Goal: Check status: Check status

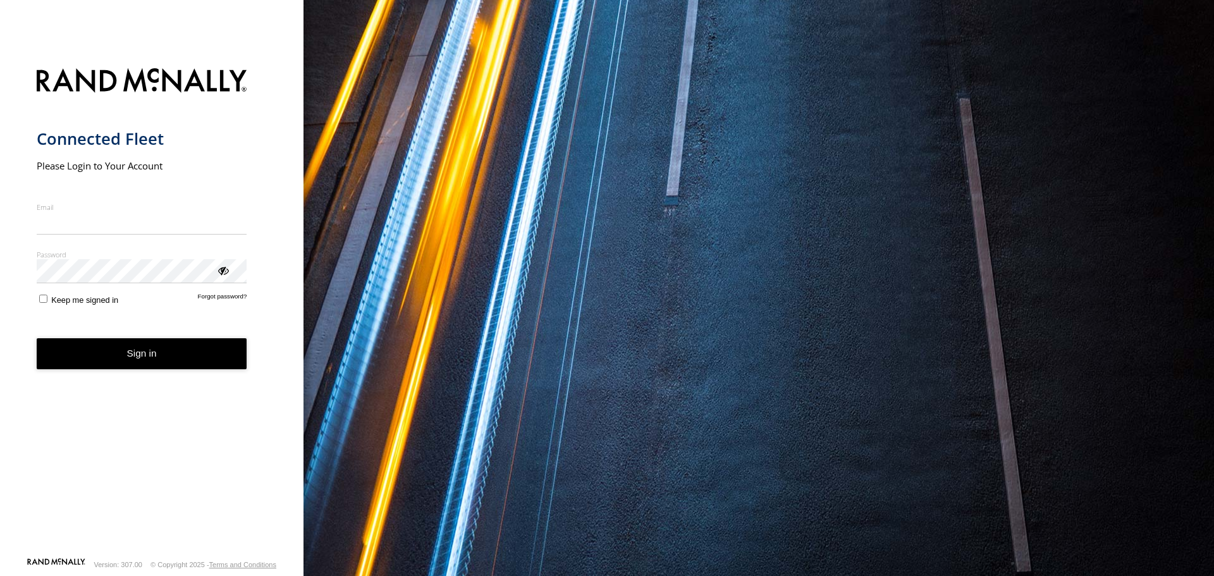
type input "**********"
drag, startPoint x: 0, startPoint y: 0, endPoint x: 149, endPoint y: 356, distance: 385.7
click at [146, 363] on button "Sign in" at bounding box center [142, 353] width 211 height 31
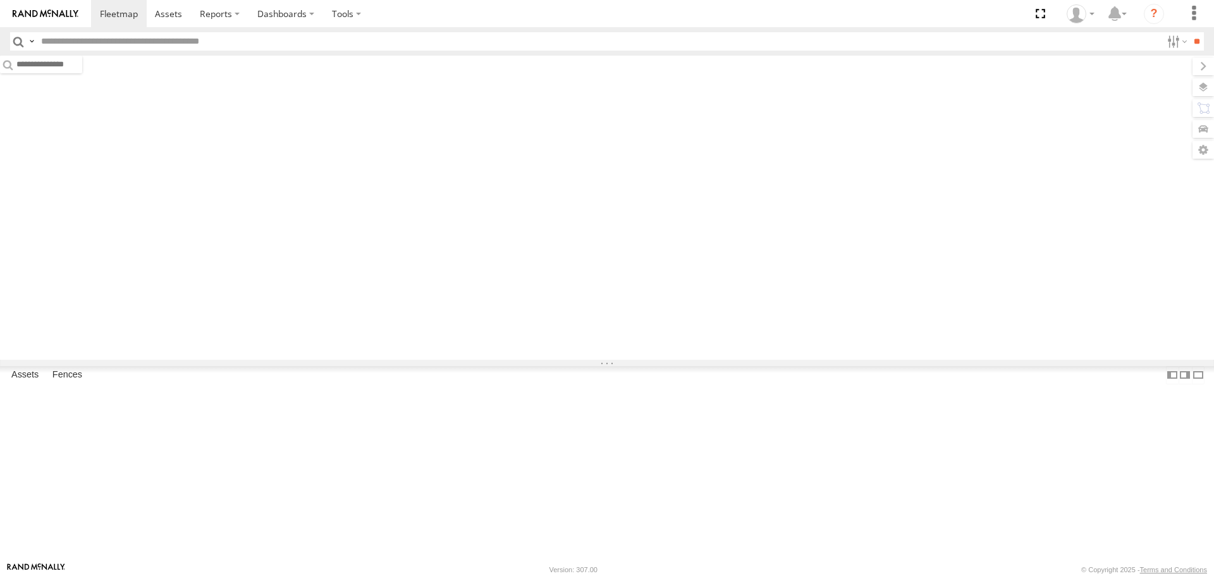
click at [515, 44] on input "text" at bounding box center [598, 41] width 1125 height 18
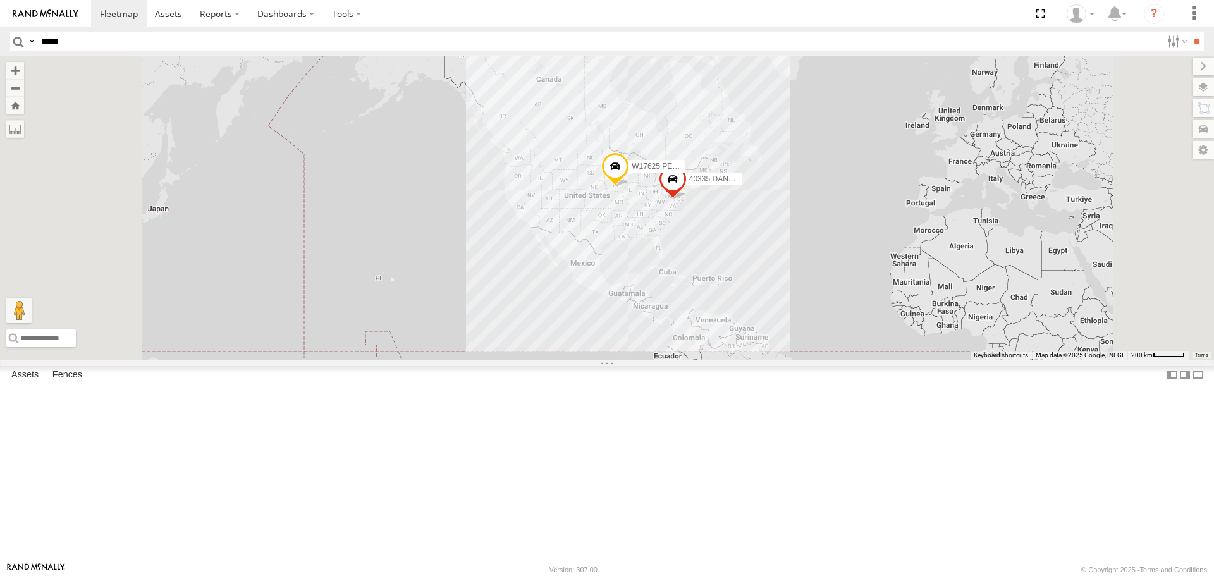
type input "*****"
click at [1189, 32] on input "**" at bounding box center [1196, 41] width 15 height 18
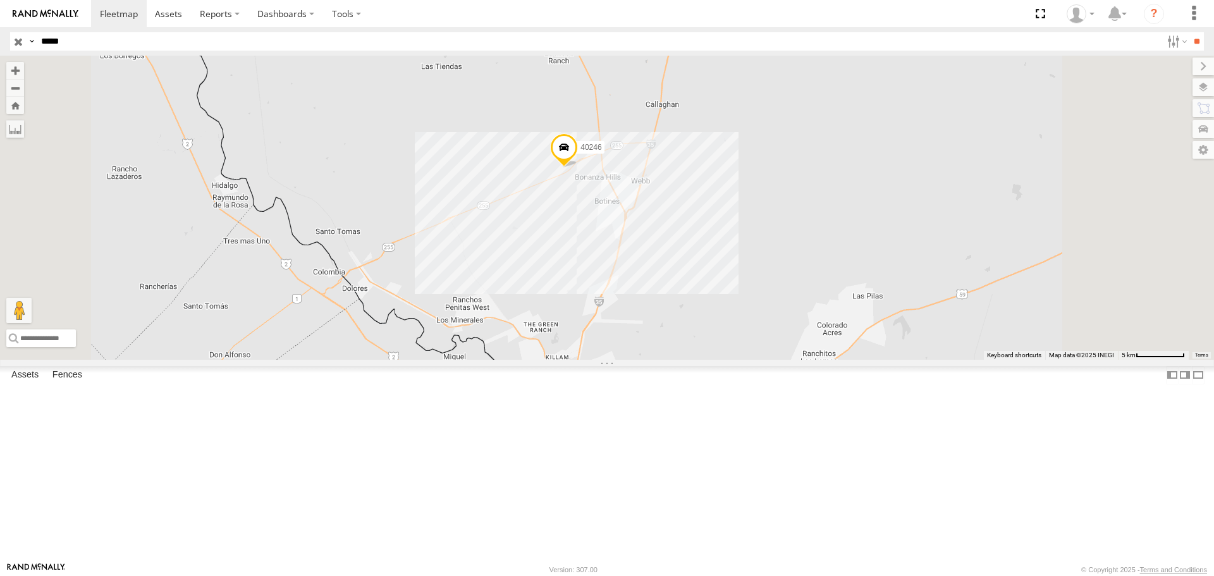
click at [578, 168] on span at bounding box center [564, 150] width 28 height 34
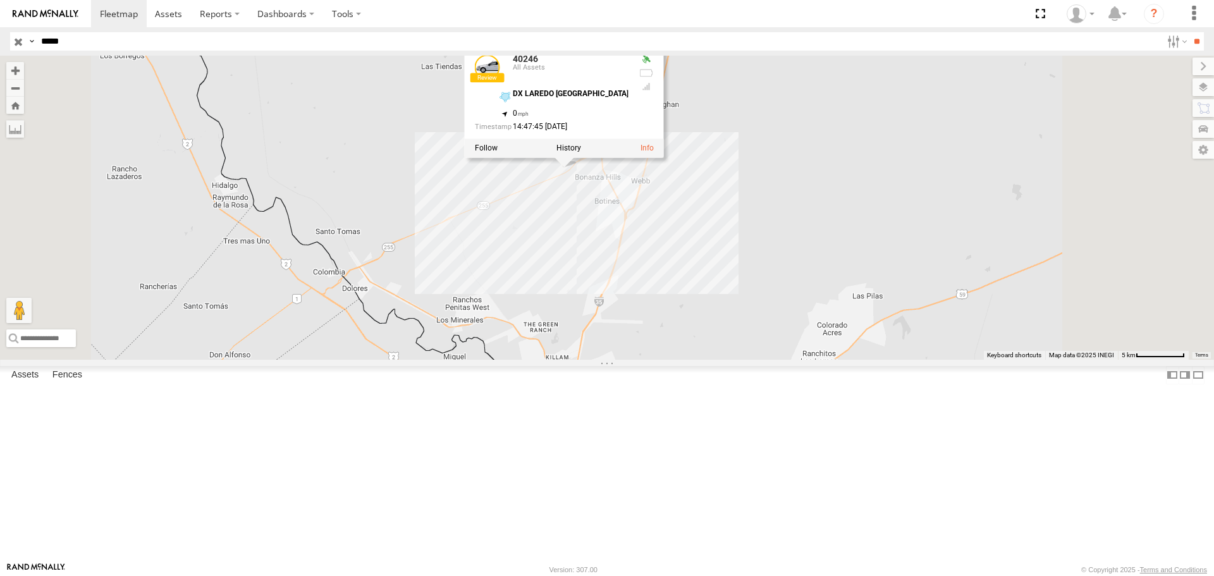
click at [917, 245] on div "40246 40246 All Assets DX LAREDO [GEOGRAPHIC_DATA] 27.80527 , -99.50576 0 14:47…" at bounding box center [607, 208] width 1214 height 304
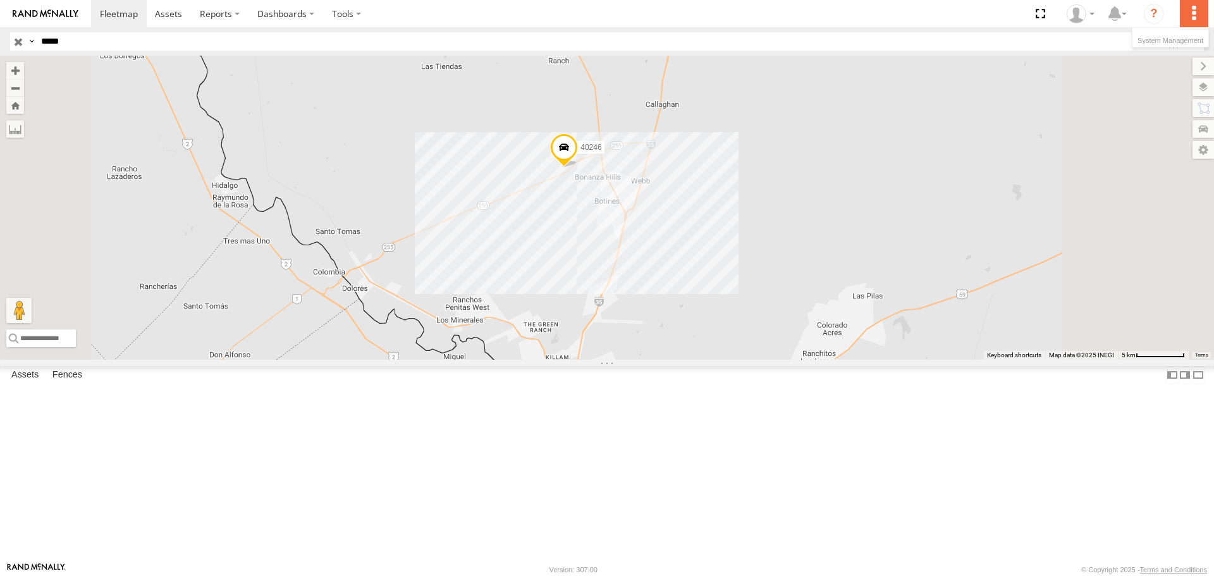
click at [1187, 20] on label at bounding box center [1194, 13] width 28 height 27
click at [1189, 16] on label at bounding box center [1194, 13] width 28 height 27
click at [1187, 13] on label at bounding box center [1194, 13] width 28 height 27
click at [1198, 90] on label at bounding box center [1191, 87] width 46 height 18
click at [1198, 18] on label at bounding box center [1194, 13] width 28 height 27
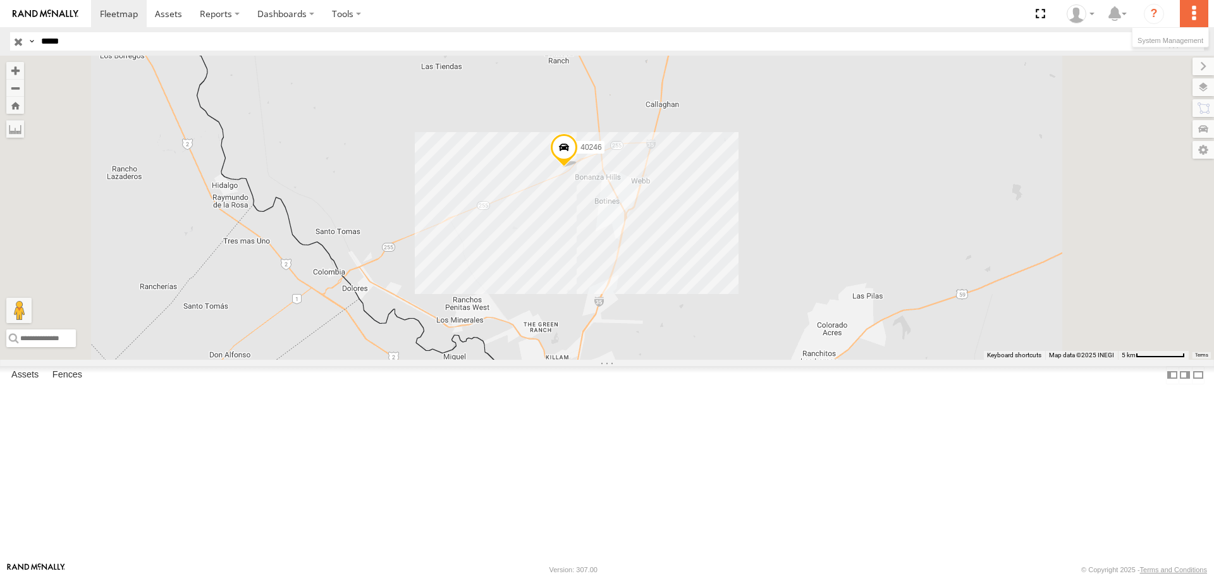
click at [1194, 12] on label at bounding box center [1194, 13] width 28 height 27
click at [1166, 106] on label at bounding box center [1190, 108] width 48 height 18
click at [1168, 131] on label at bounding box center [1191, 129] width 46 height 18
click at [1163, 149] on label at bounding box center [1188, 150] width 51 height 18
click at [1172, 68] on label at bounding box center [1193, 67] width 42 height 18
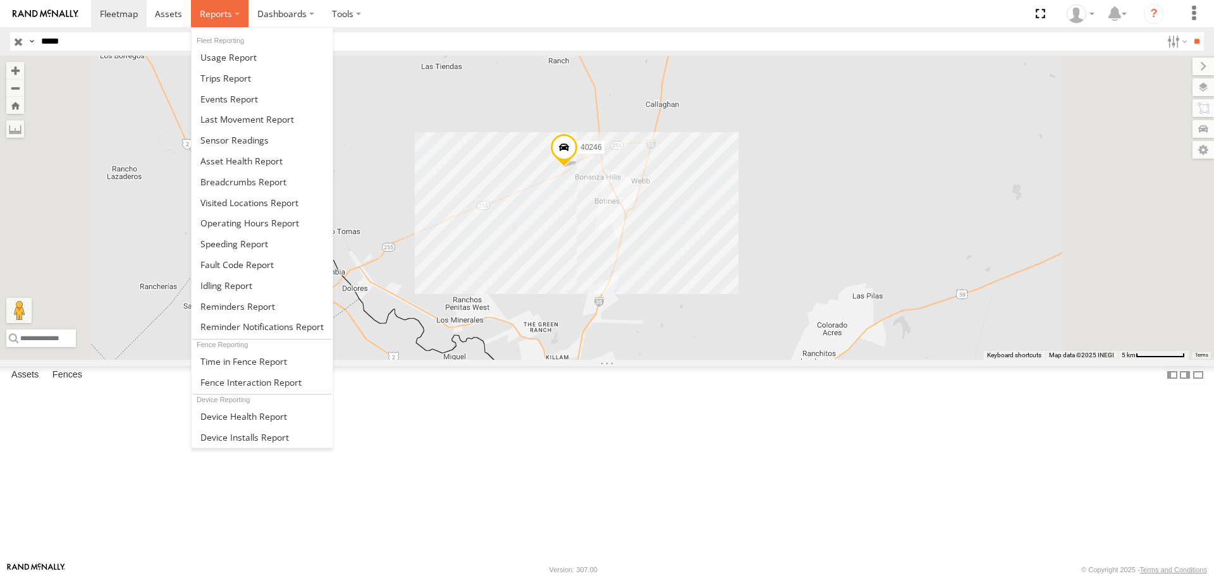
click at [231, 13] on label at bounding box center [220, 13] width 58 height 27
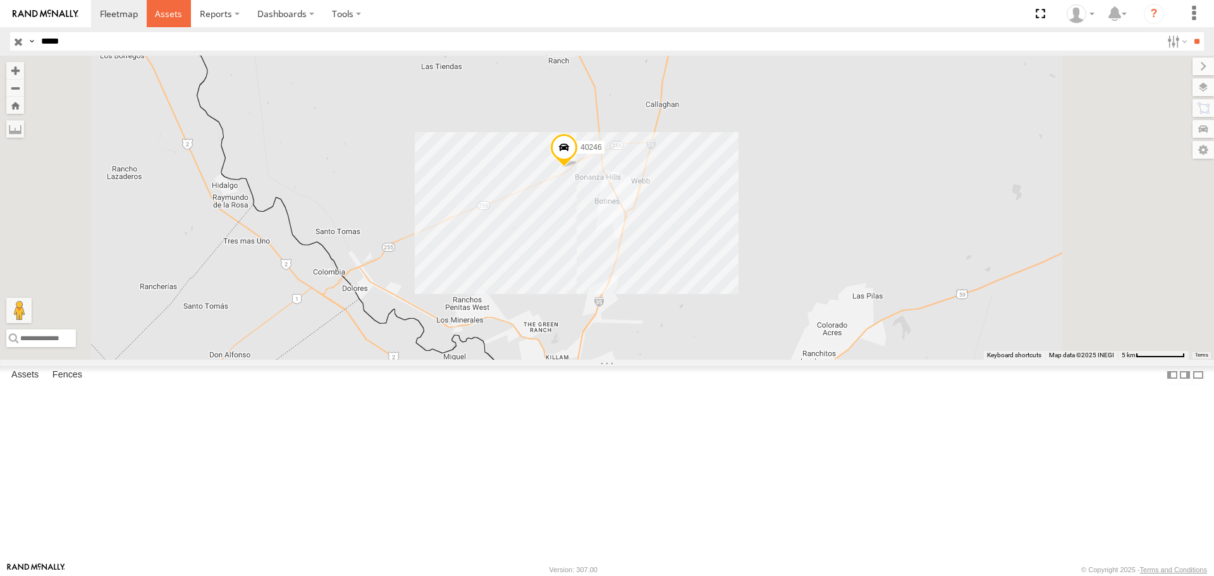
click at [173, 15] on span at bounding box center [168, 14] width 27 height 12
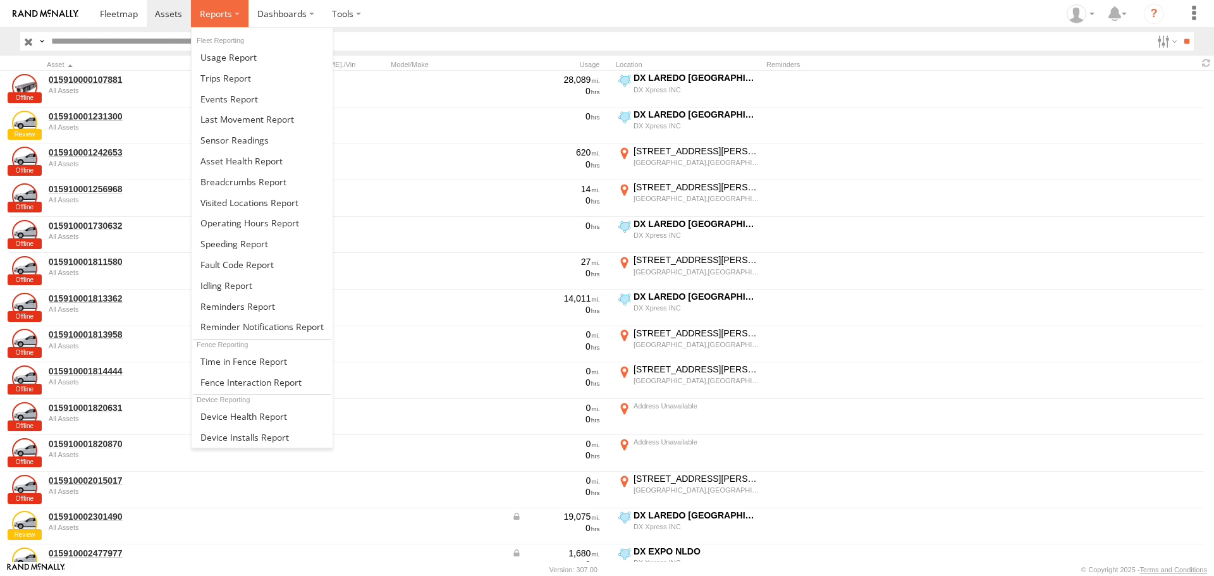
click at [216, 15] on span at bounding box center [216, 14] width 32 height 12
click at [259, 80] on link at bounding box center [262, 78] width 141 height 21
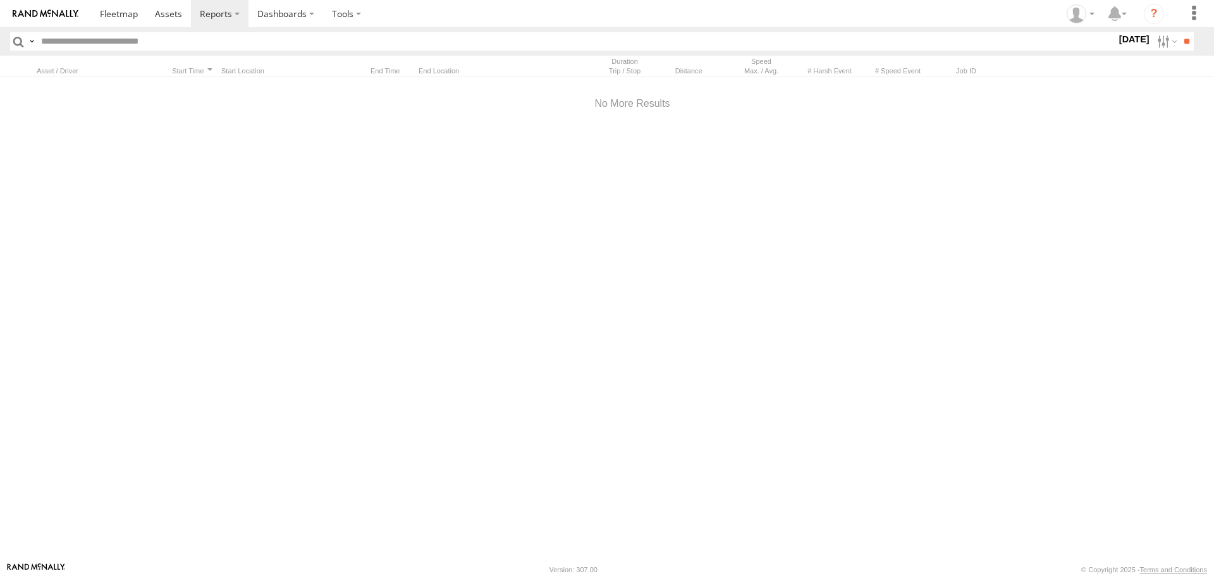
click at [400, 39] on input "text" at bounding box center [576, 41] width 1080 height 18
type input "*****"
click at [1179, 32] on input "**" at bounding box center [1186, 41] width 15 height 18
click at [273, 13] on label "Dashboards" at bounding box center [285, 13] width 75 height 27
click at [359, 10] on label at bounding box center [346, 13] width 47 height 27
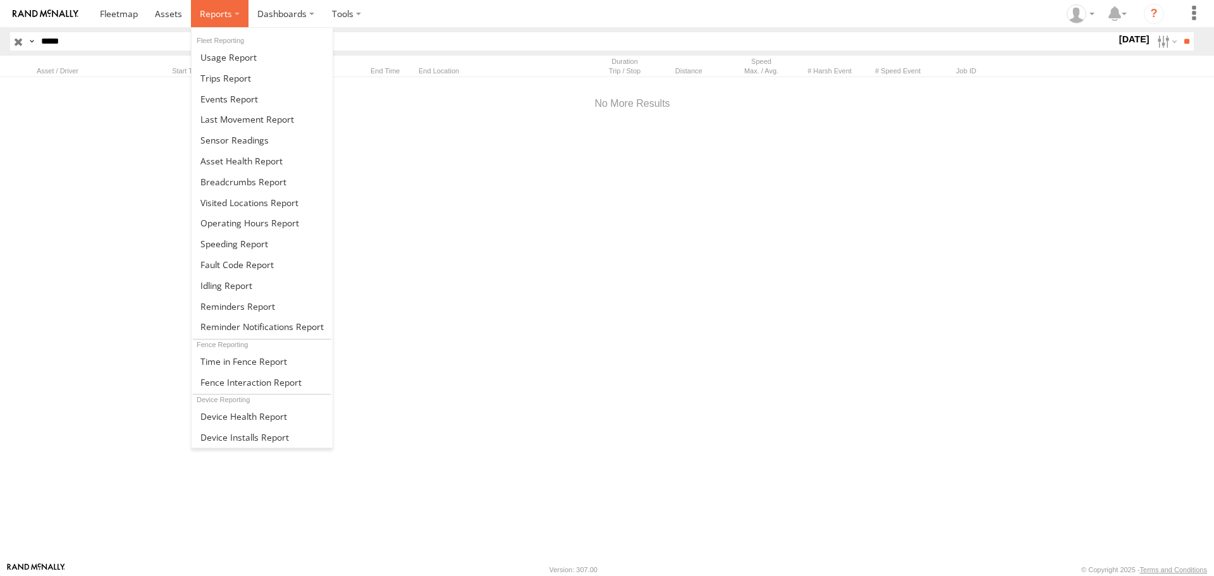
click at [228, 24] on label at bounding box center [220, 13] width 58 height 27
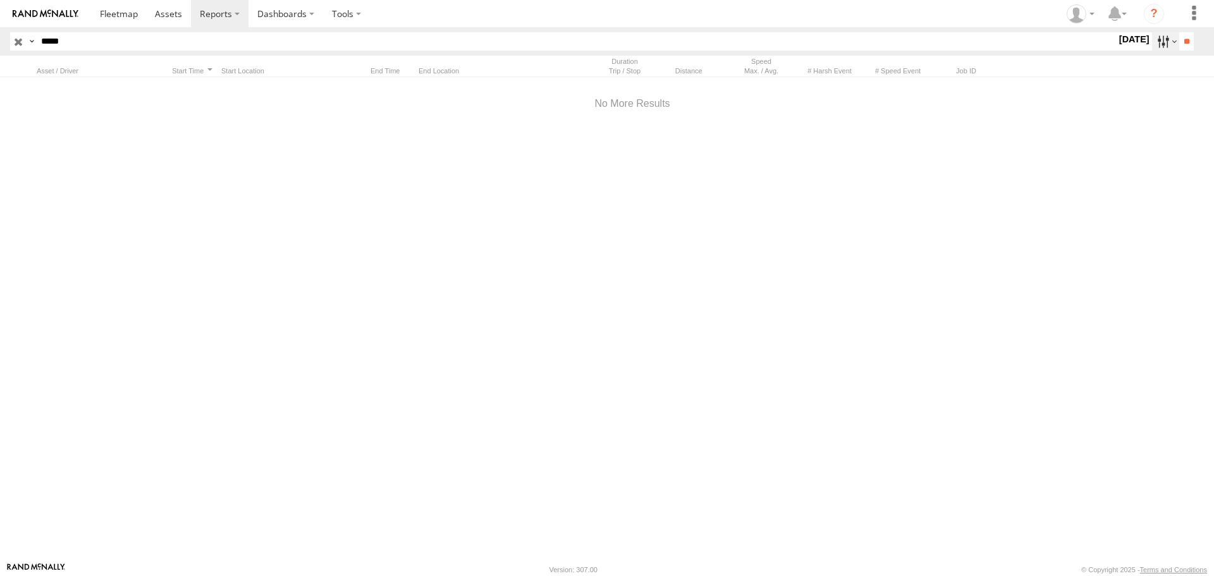
click at [1155, 46] on label at bounding box center [1165, 41] width 27 height 18
click at [1191, 19] on label at bounding box center [1194, 13] width 28 height 27
click at [46, 11] on img at bounding box center [46, 13] width 66 height 9
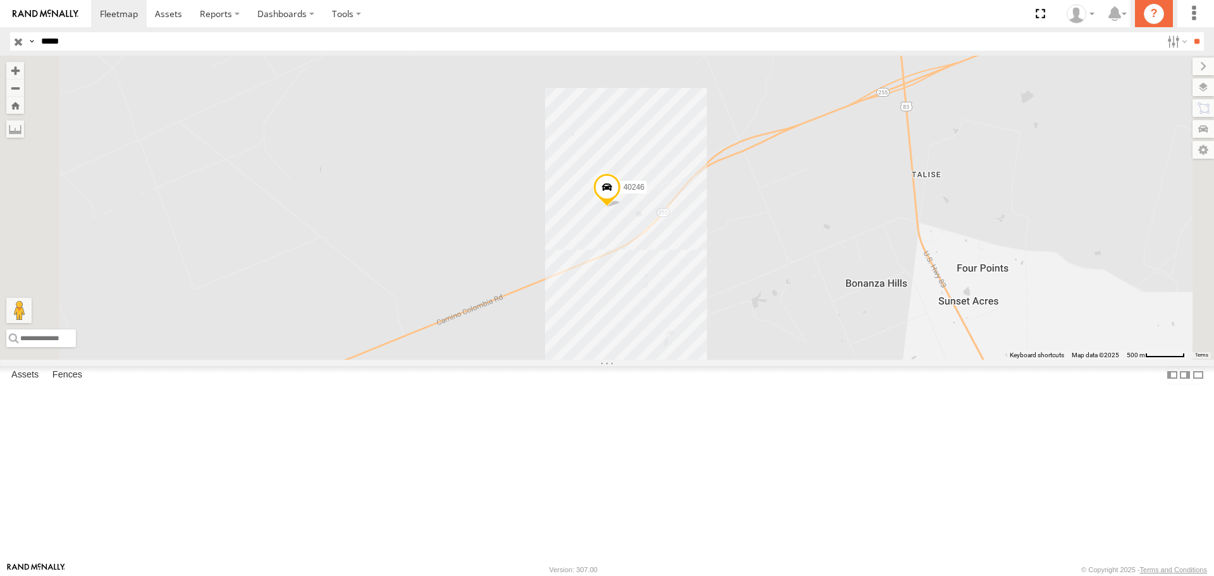
click at [1151, 9] on icon "?" at bounding box center [1154, 14] width 20 height 20
click at [1202, 16] on label at bounding box center [1194, 13] width 28 height 27
click at [1199, 13] on label at bounding box center [1194, 13] width 28 height 27
click at [1193, 15] on label at bounding box center [1194, 13] width 28 height 27
click at [1188, 11] on label at bounding box center [1194, 13] width 28 height 27
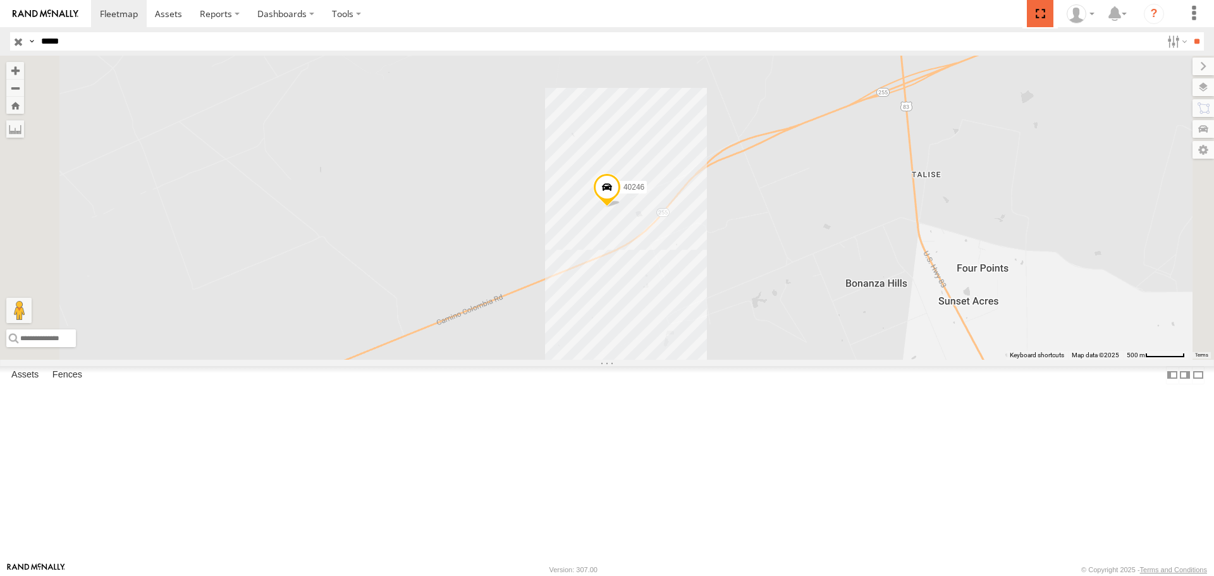
drag, startPoint x: 1039, startPoint y: 16, endPoint x: 1041, endPoint y: 92, distance: 76.5
click at [1041, 16] on span at bounding box center [1040, 13] width 26 height 27
click at [0, 0] on span at bounding box center [0, 0] width 0 height 0
click at [621, 208] on span at bounding box center [607, 191] width 28 height 34
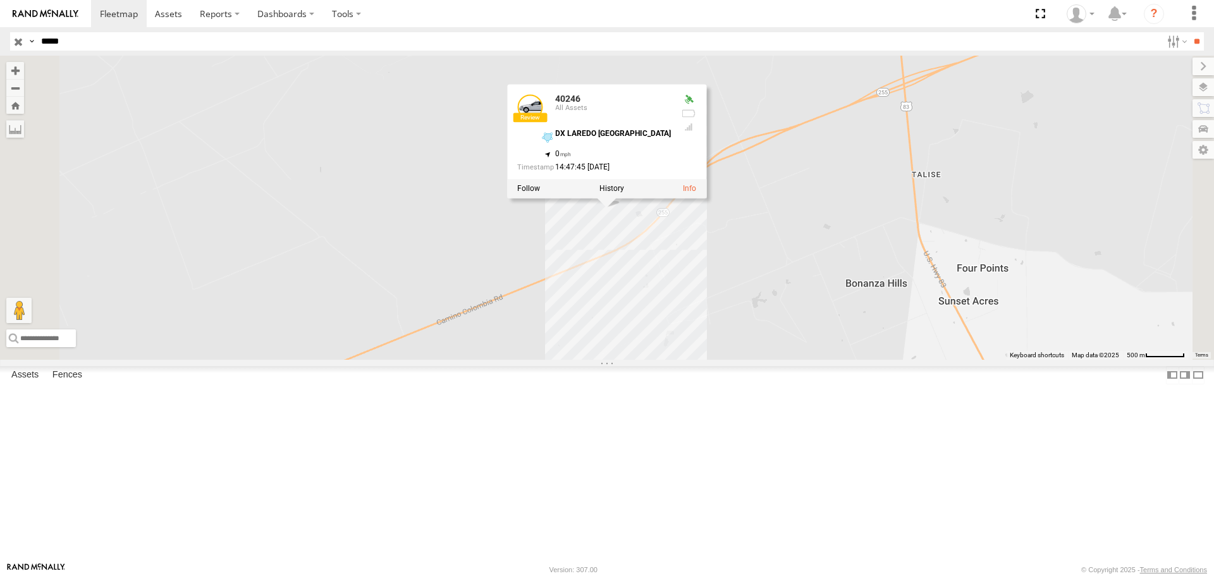
click at [950, 193] on div "40246 40246 All Assets DX LAREDO TX 27.80527 , -99.50576 0 14:47:45 09/15/2025" at bounding box center [607, 208] width 1214 height 304
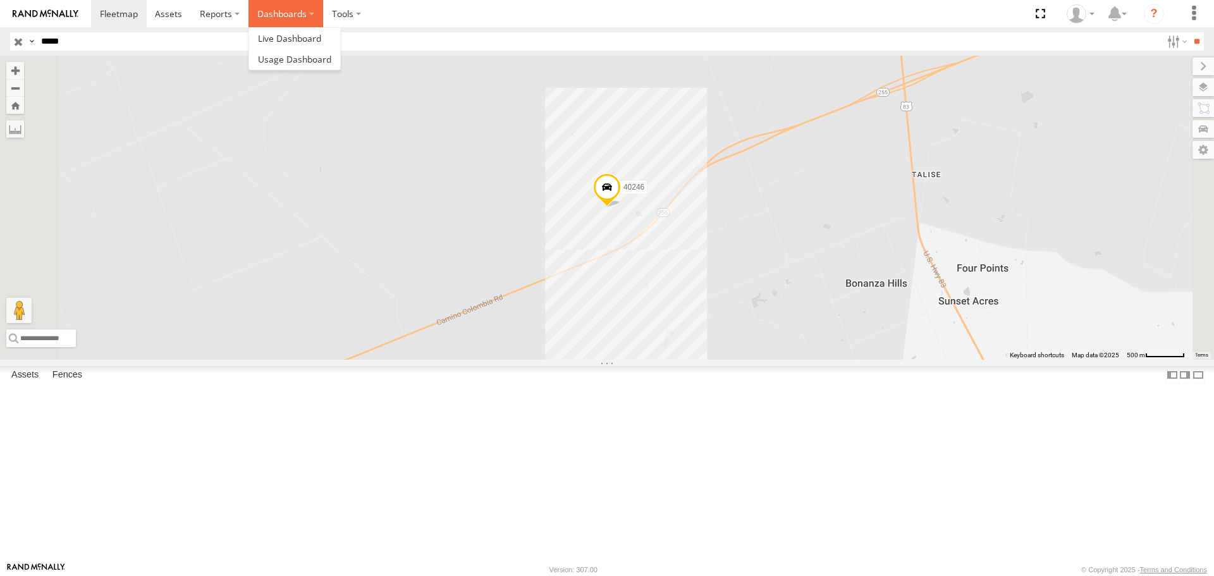
click at [289, 18] on label "Dashboards" at bounding box center [285, 13] width 75 height 27
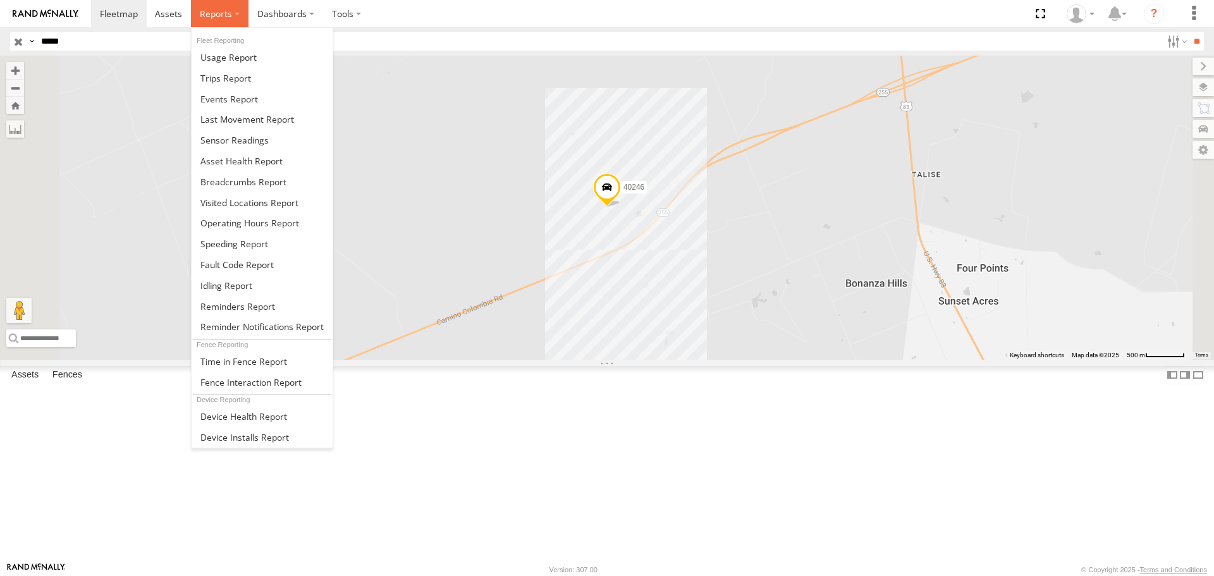
click at [245, 9] on label at bounding box center [220, 13] width 58 height 27
click at [238, 102] on span at bounding box center [229, 99] width 58 height 12
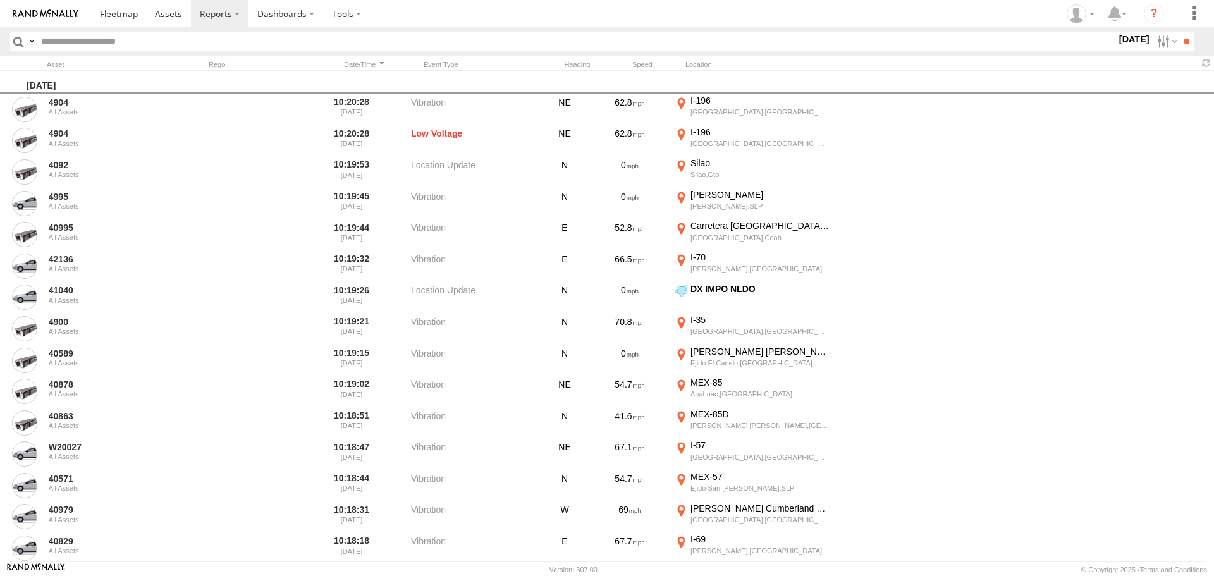
click at [146, 52] on header "Search Query Asset ID Asset Label Registration Manufacturer Model VIN Event Code" at bounding box center [607, 41] width 1214 height 28
click at [150, 37] on input "text" at bounding box center [576, 41] width 1080 height 18
click at [1125, 34] on label "[DATE]" at bounding box center [1134, 39] width 35 height 14
click at [0, 0] on label at bounding box center [0, 0] width 0 height 0
click at [1186, 45] on input "**" at bounding box center [1186, 41] width 15 height 18
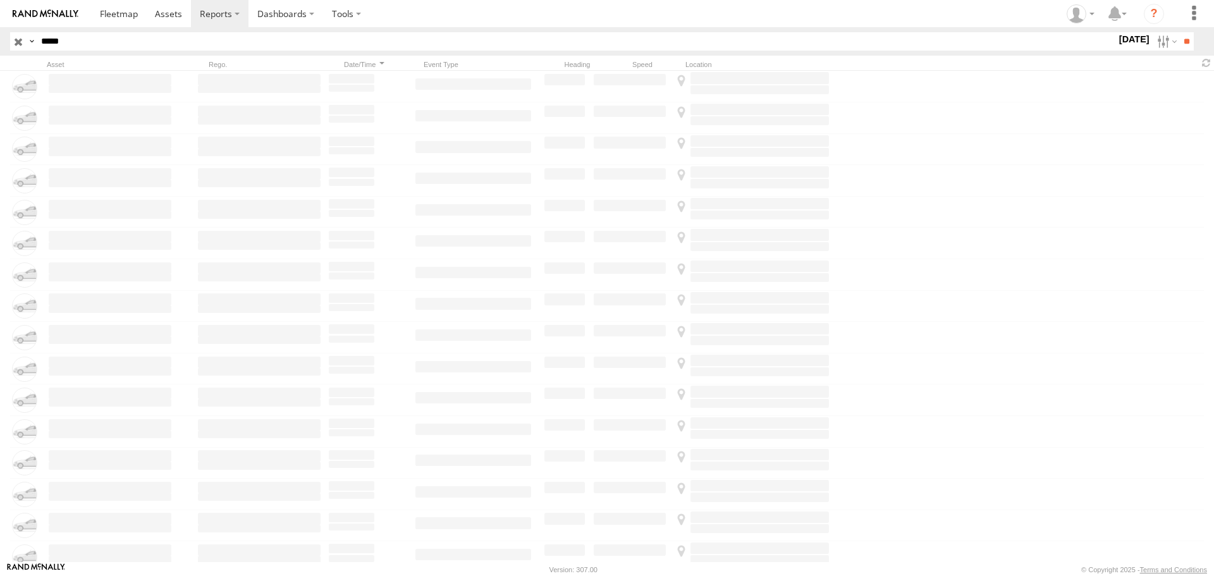
click at [170, 43] on input "*****" at bounding box center [576, 41] width 1080 height 18
click at [1179, 32] on input "**" at bounding box center [1186, 41] width 15 height 18
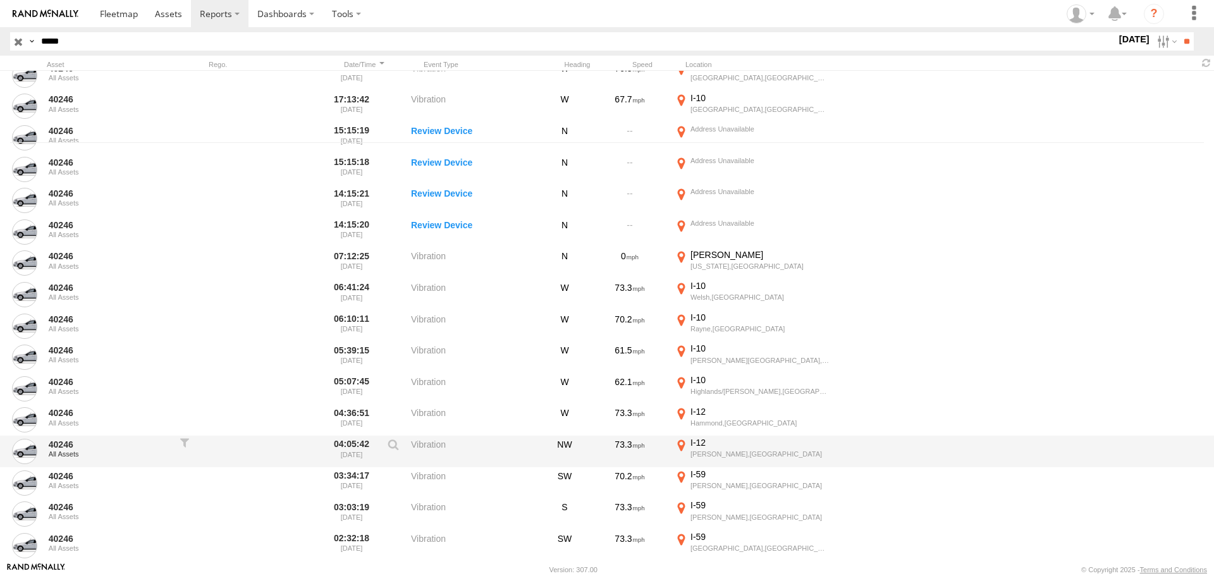
scroll to position [569, 0]
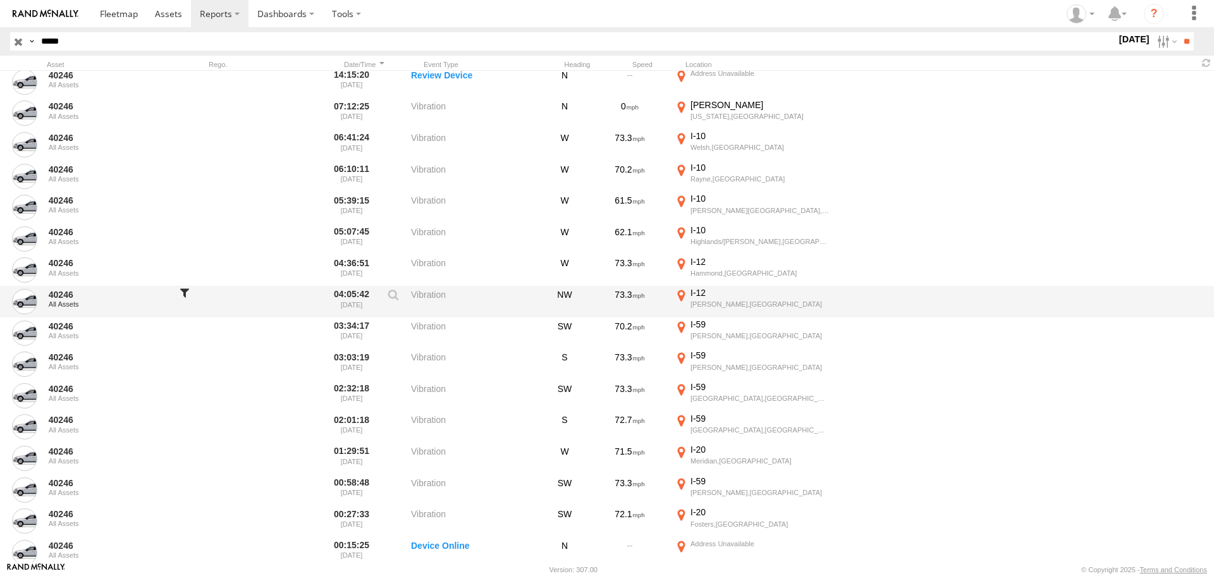
click at [189, 307] on div at bounding box center [184, 301] width 13 height 29
type input "**********"
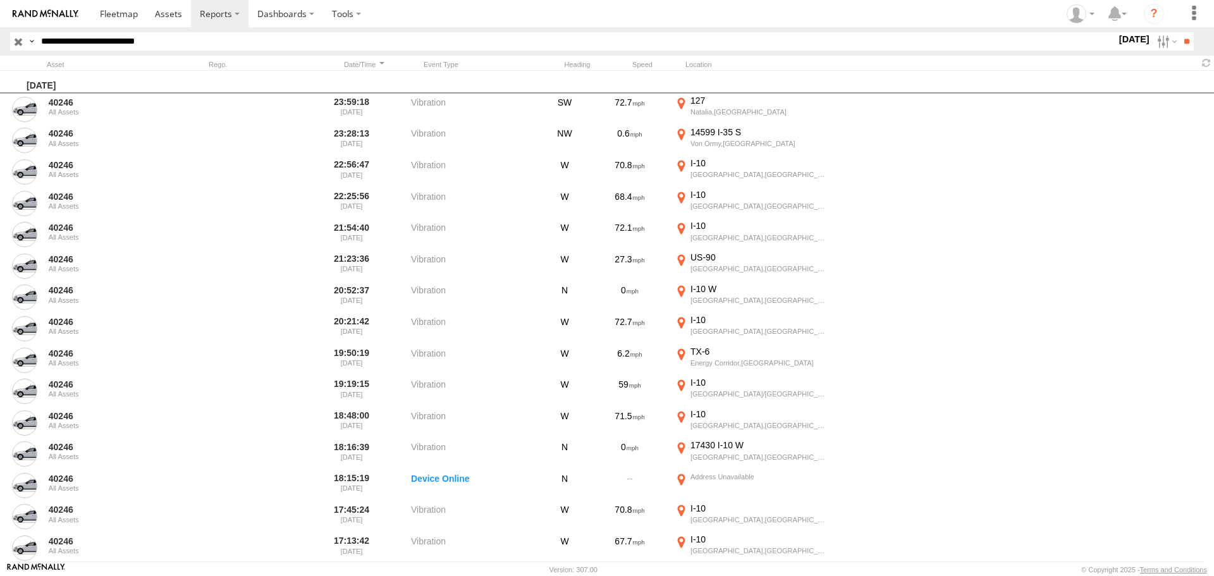
click at [1134, 42] on label "[DATE]" at bounding box center [1134, 39] width 35 height 14
click at [0, 0] on label at bounding box center [0, 0] width 0 height 0
click at [1189, 32] on input "**" at bounding box center [1186, 41] width 15 height 18
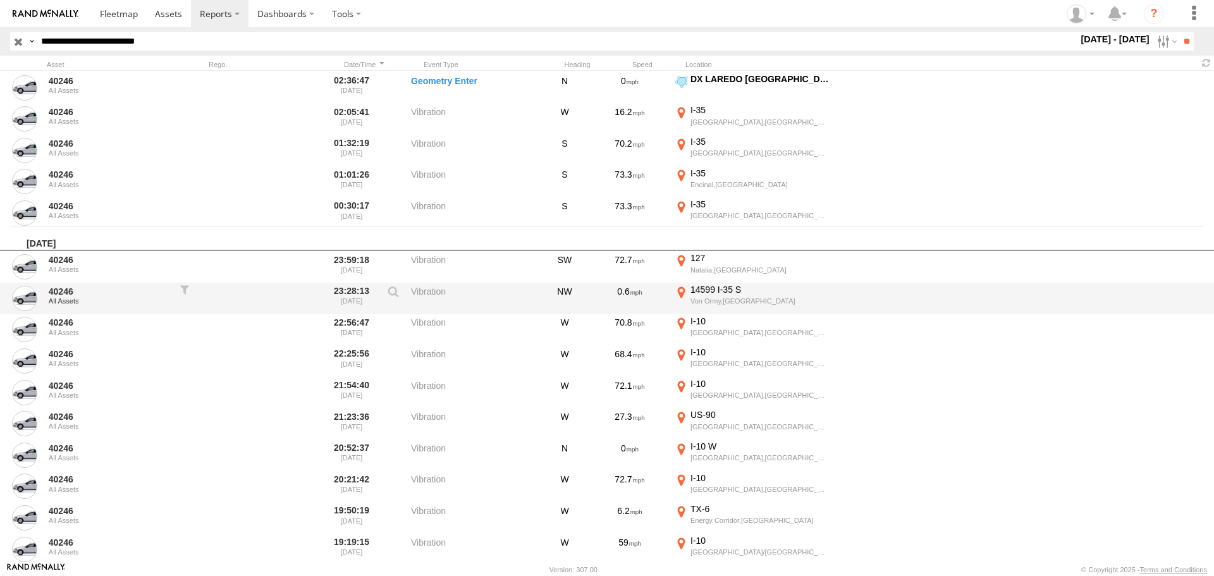
scroll to position [316, 0]
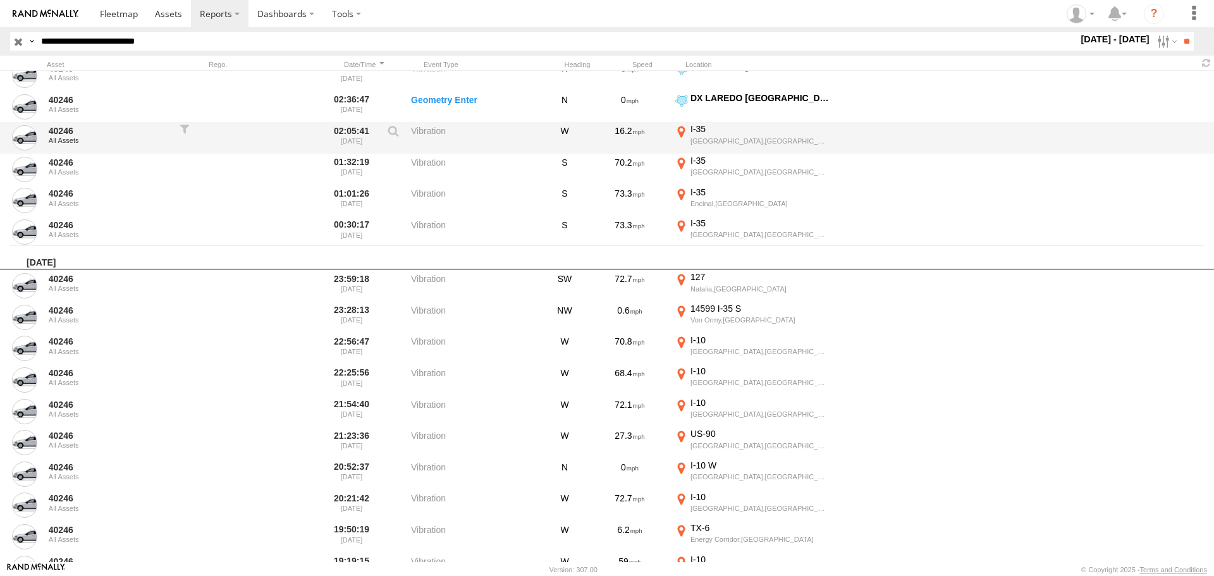
click at [764, 139] on div "[GEOGRAPHIC_DATA],[GEOGRAPHIC_DATA]" at bounding box center [759, 141] width 138 height 9
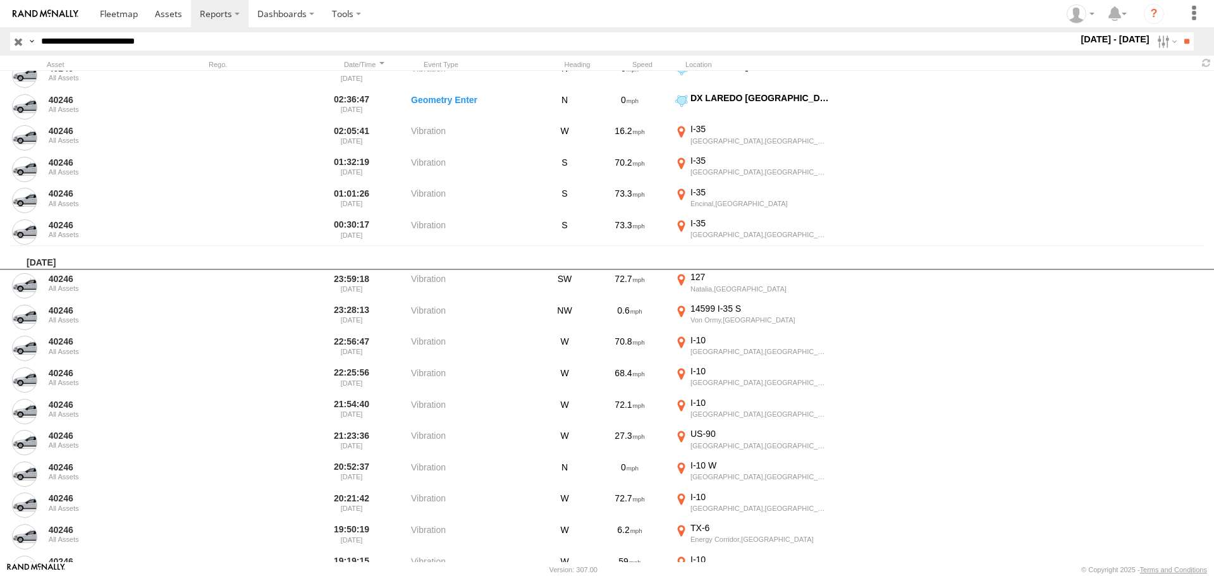
click at [0, 0] on div "Location Details ×" at bounding box center [0, 0] width 0 height 0
click at [0, 0] on label "×" at bounding box center [0, 0] width 0 height 0
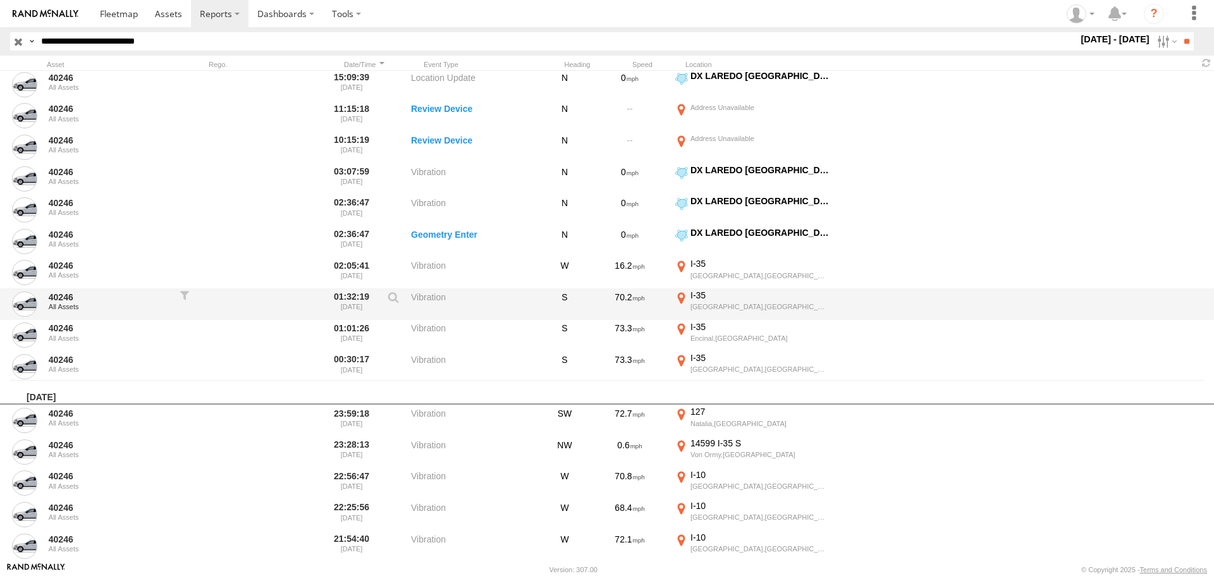
scroll to position [126, 0]
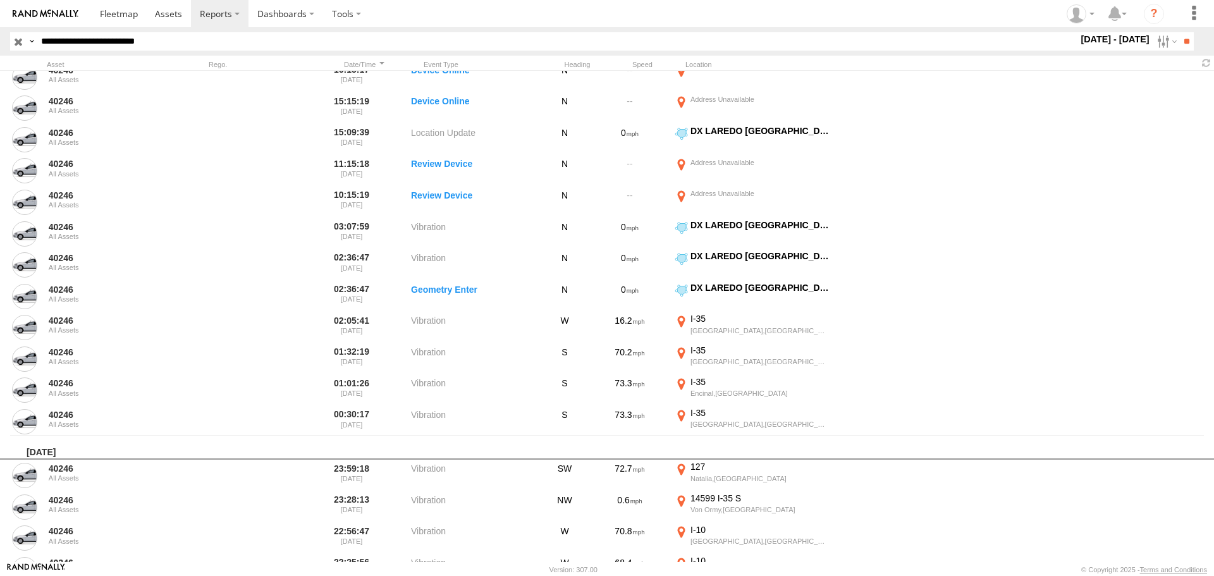
drag, startPoint x: 776, startPoint y: 190, endPoint x: 721, endPoint y: 54, distance: 146.7
click at [778, 190] on div at bounding box center [759, 193] width 138 height 9
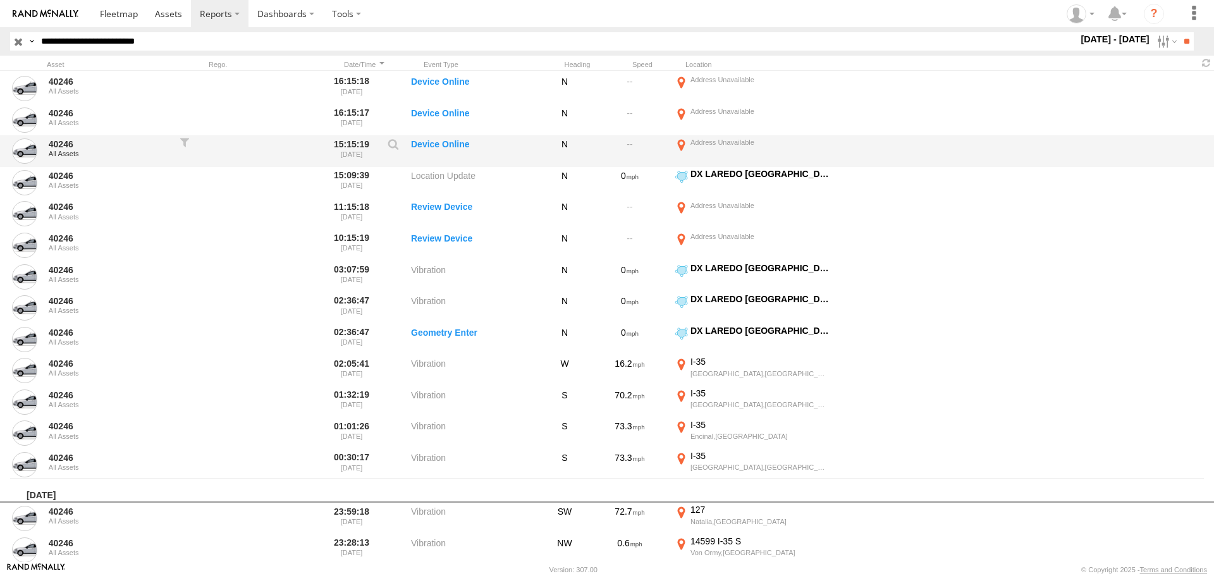
scroll to position [63, 0]
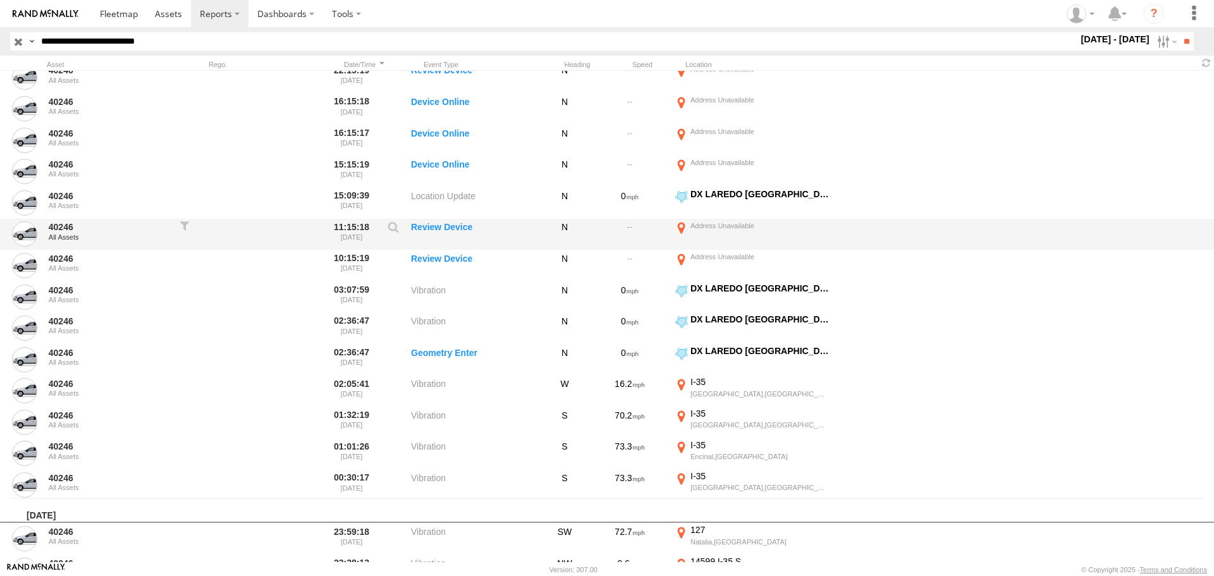
click at [781, 226] on div at bounding box center [759, 225] width 138 height 9
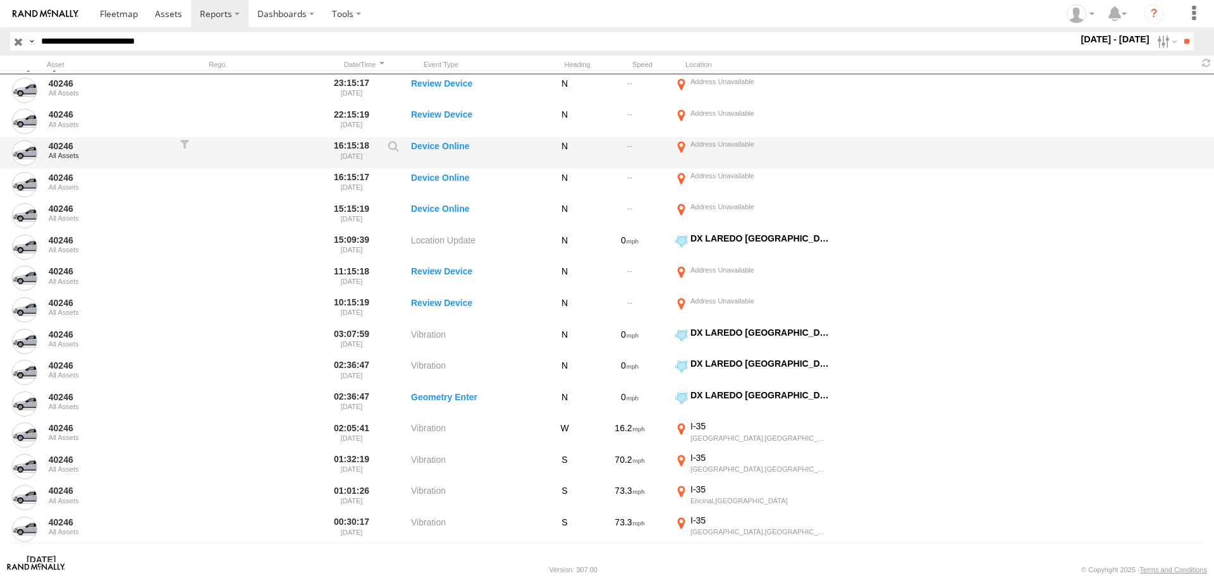
scroll to position [0, 0]
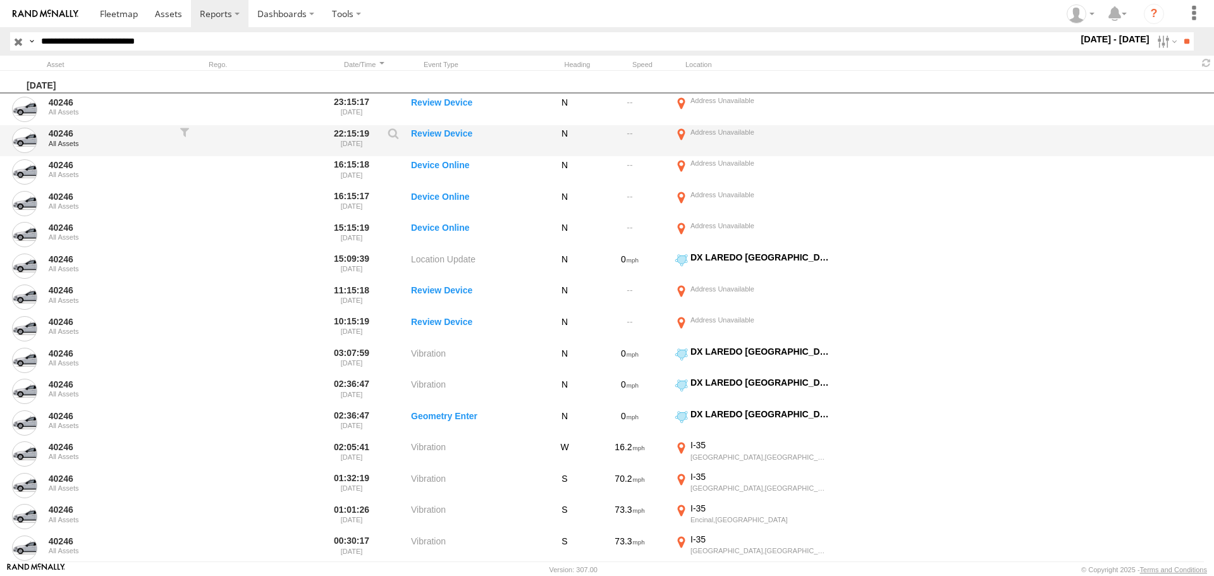
click at [782, 138] on label at bounding box center [752, 140] width 158 height 29
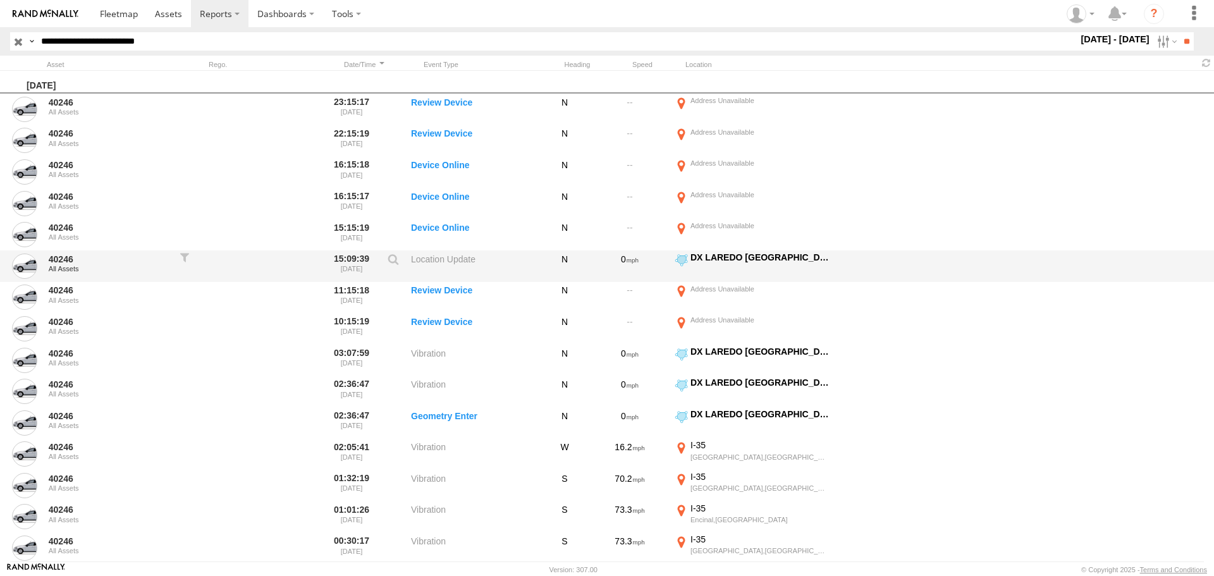
click at [805, 257] on div "DX LAREDO [GEOGRAPHIC_DATA]" at bounding box center [759, 257] width 138 height 11
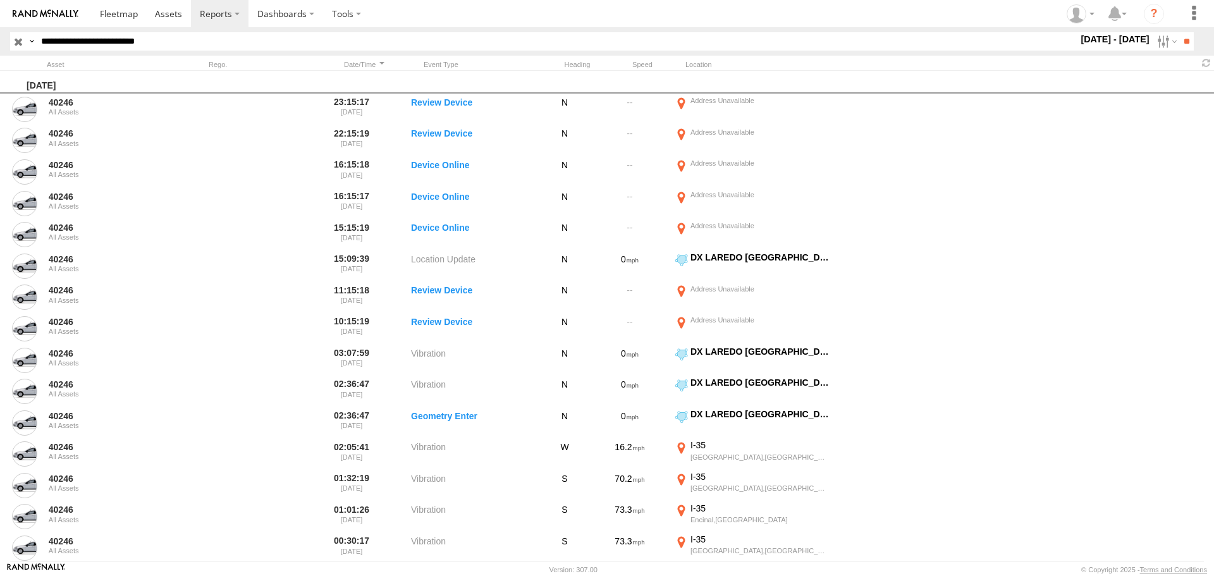
click at [0, 0] on label "×" at bounding box center [0, 0] width 0 height 0
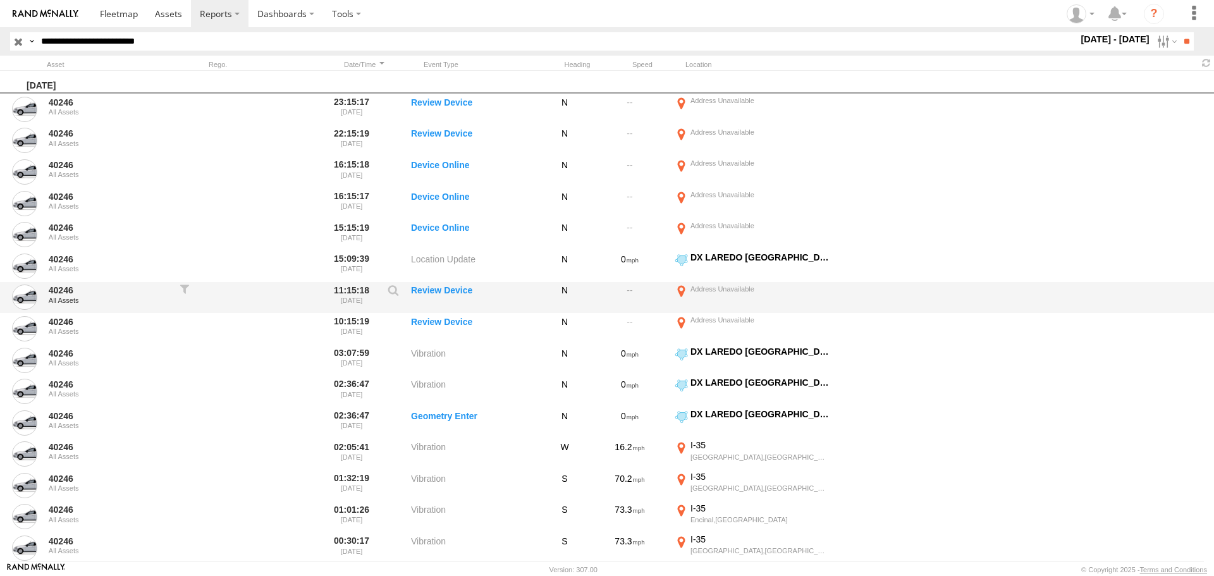
click at [755, 291] on div at bounding box center [759, 289] width 138 height 9
